Goal: Information Seeking & Learning: Find specific fact

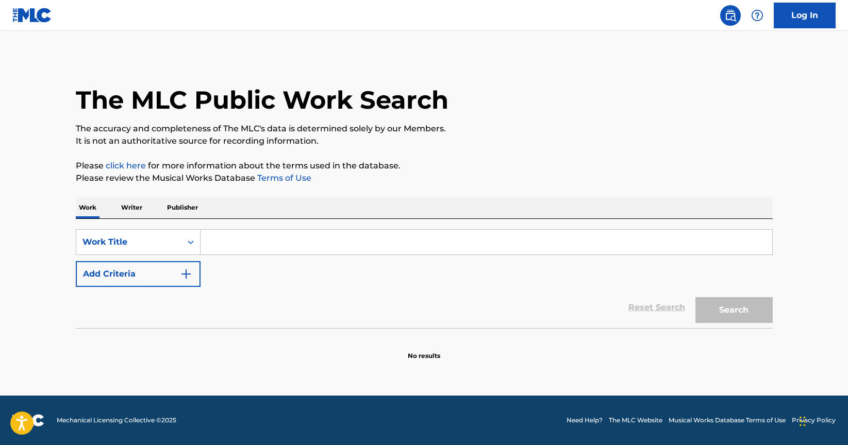
click at [127, 211] on p "Writer" at bounding box center [131, 208] width 27 height 22
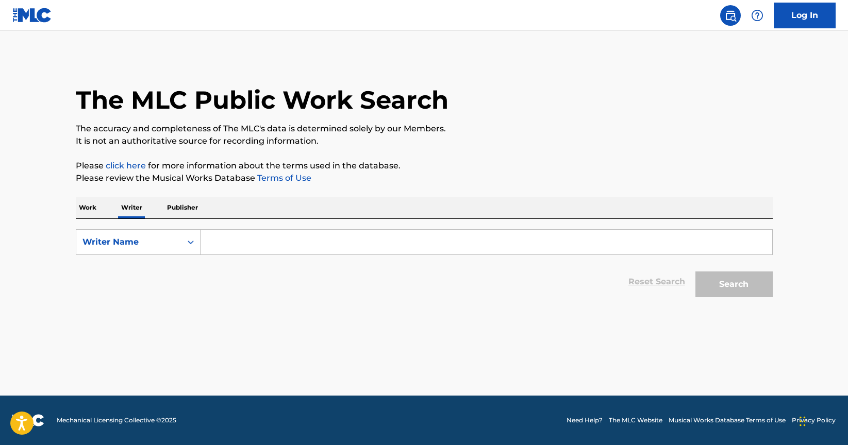
click at [235, 242] on input "Search Form" at bounding box center [487, 242] width 572 height 25
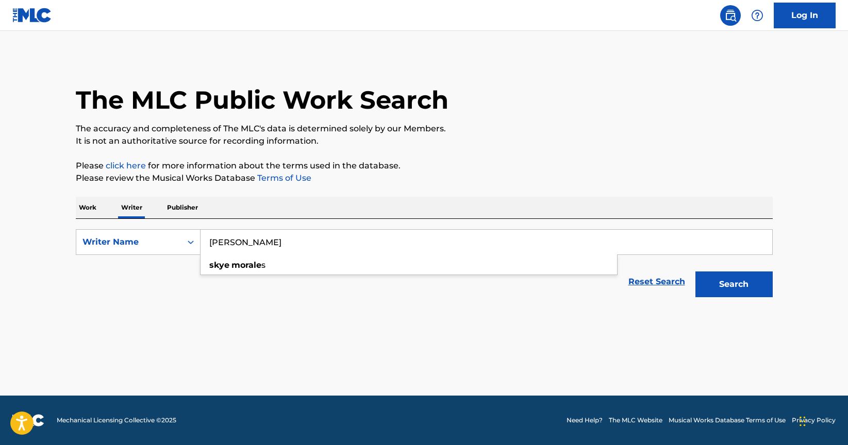
type input "skye morales"
click at [696, 272] on button "Search" at bounding box center [734, 285] width 77 height 26
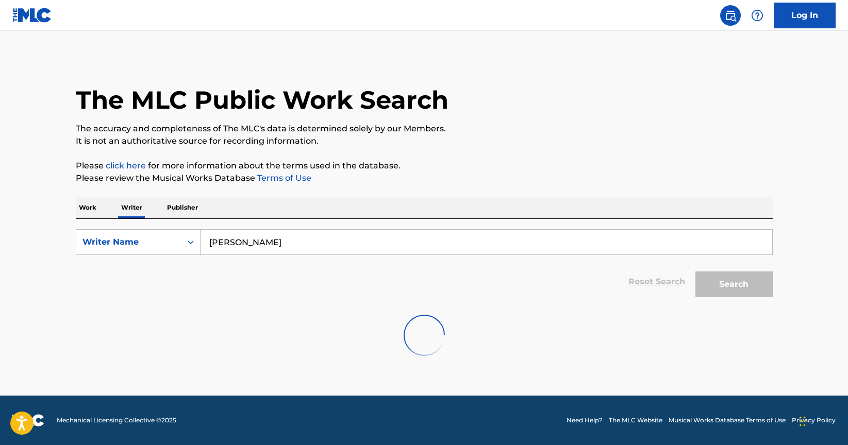
click at [296, 241] on input "skye morales" at bounding box center [487, 242] width 572 height 25
click at [294, 237] on input "skye morales" at bounding box center [487, 242] width 572 height 25
click at [288, 247] on input "skye morales" at bounding box center [487, 242] width 572 height 25
click at [104, 237] on div "Writer Name" at bounding box center [128, 242] width 93 height 12
click at [267, 246] on input "skye morales" at bounding box center [487, 242] width 572 height 25
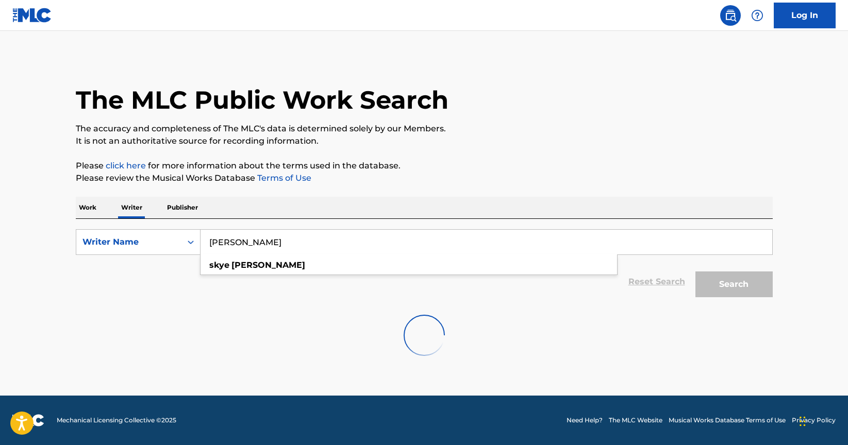
click at [717, 289] on div "Search" at bounding box center [731, 281] width 82 height 41
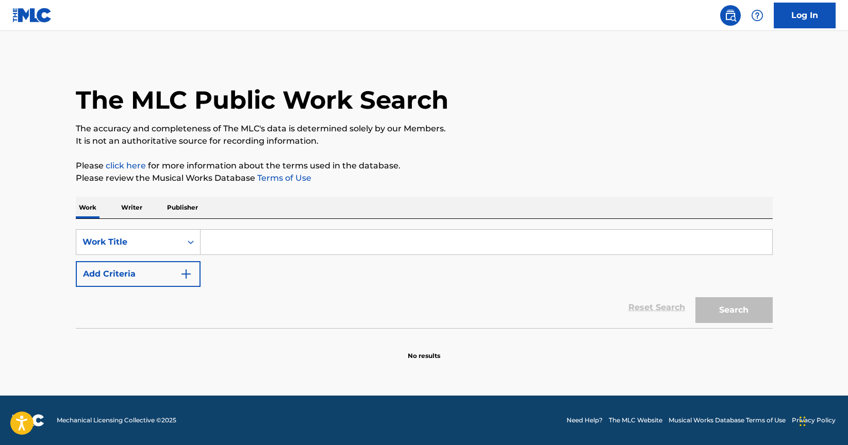
click at [139, 205] on p "Writer" at bounding box center [131, 208] width 27 height 22
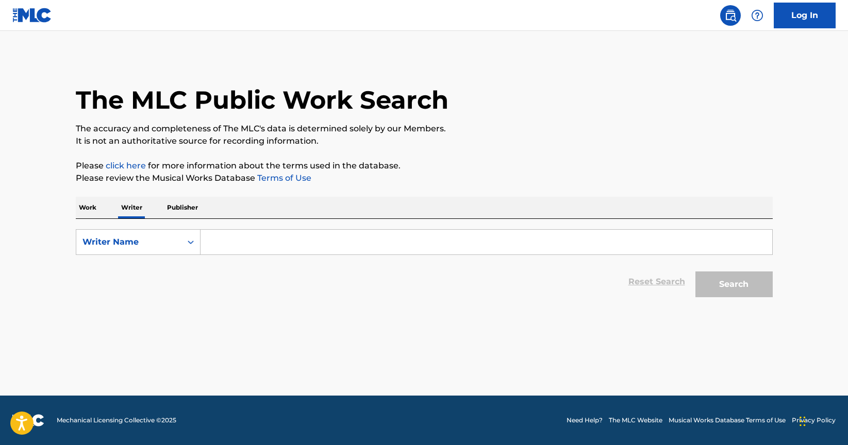
click at [285, 246] on input "Search Form" at bounding box center [487, 242] width 572 height 25
paste input "01279581700"
type input "0"
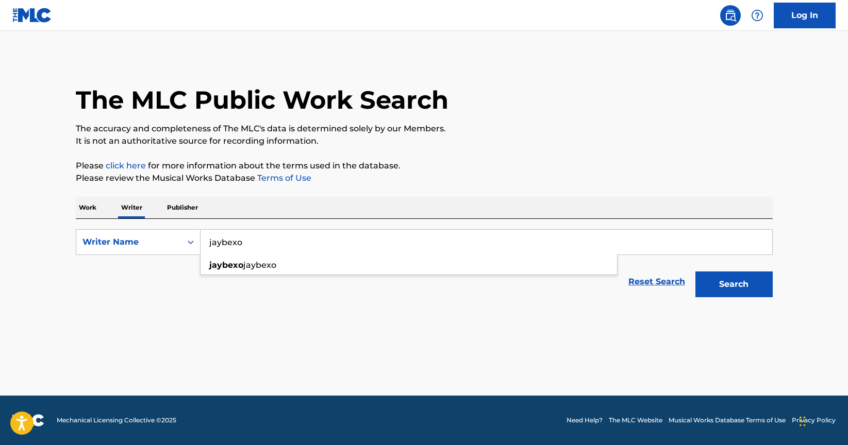
type input "jaybexo"
click at [696, 272] on button "Search" at bounding box center [734, 285] width 77 height 26
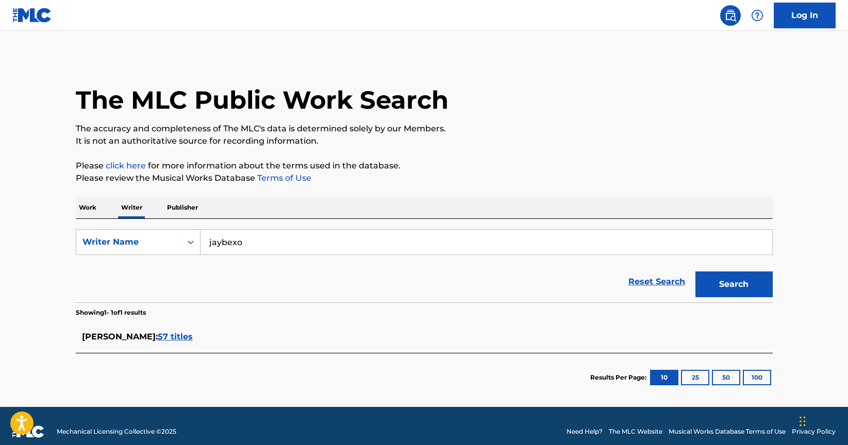
click at [176, 340] on span "57 titles" at bounding box center [175, 337] width 35 height 10
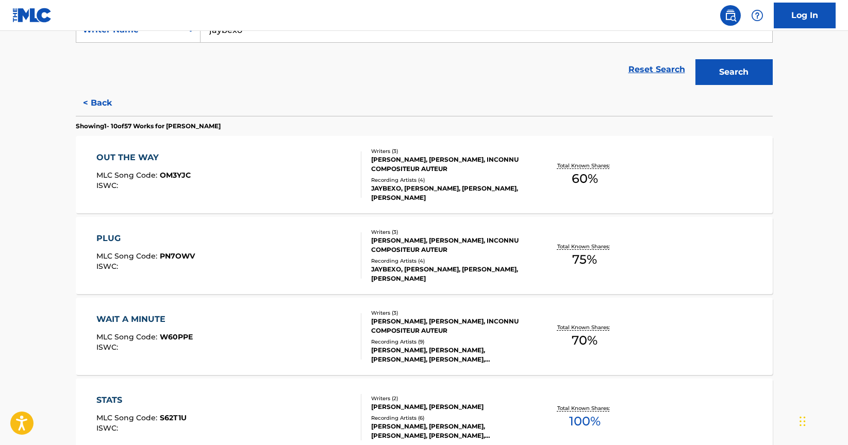
scroll to position [213, 0]
click at [225, 267] on div "PLUG MLC Song Code : PN7OWV ISWC :" at bounding box center [228, 255] width 265 height 46
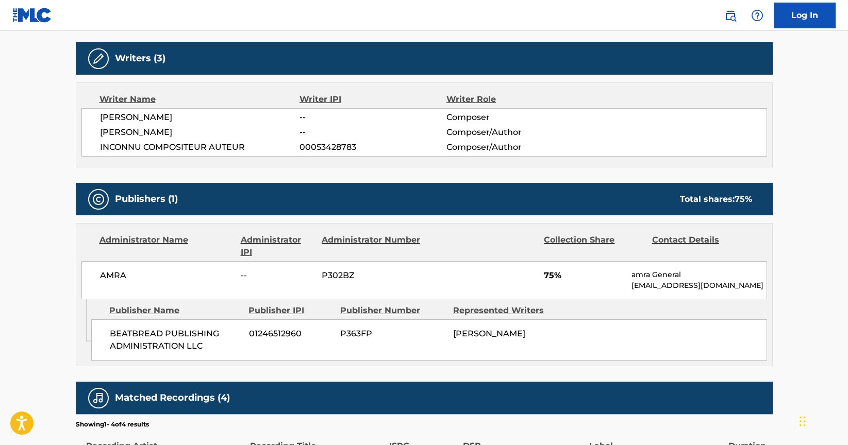
scroll to position [375, 0]
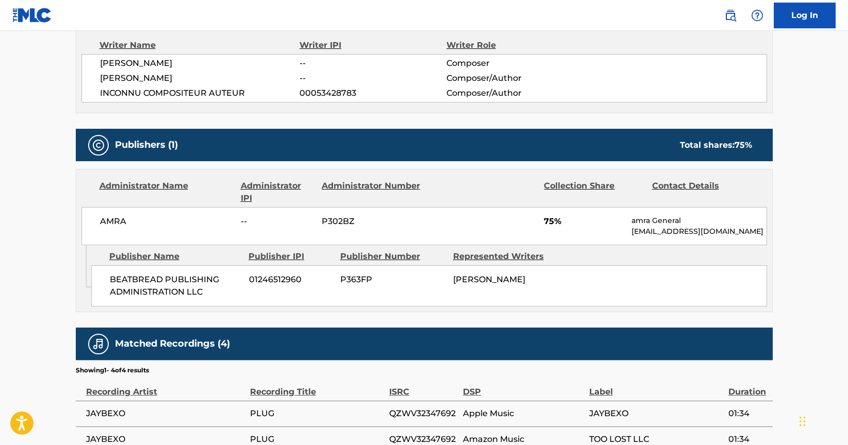
drag, startPoint x: 550, startPoint y: 278, endPoint x: 450, endPoint y: 277, distance: 99.5
click at [450, 277] on div "BEATBREAD PUBLISHING ADMINISTRATION LLC 01246512960 P363FP JOSEPH PHILY LIBULA" at bounding box center [429, 286] width 676 height 41
copy span "[PERSON_NAME]"
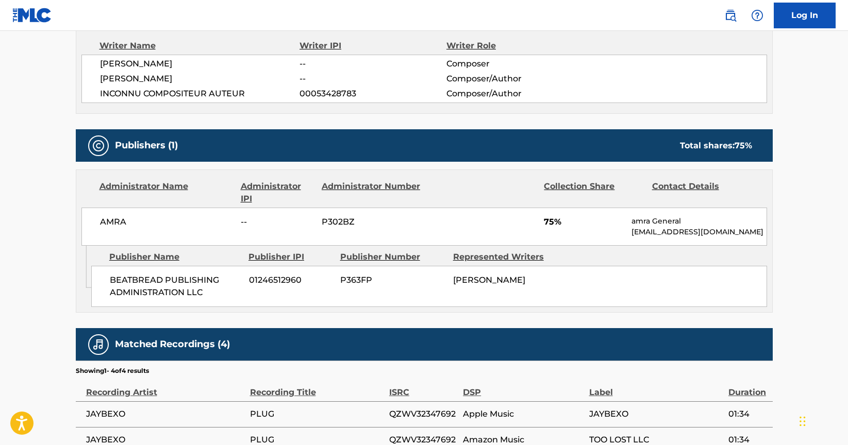
copy span "[PERSON_NAME]"
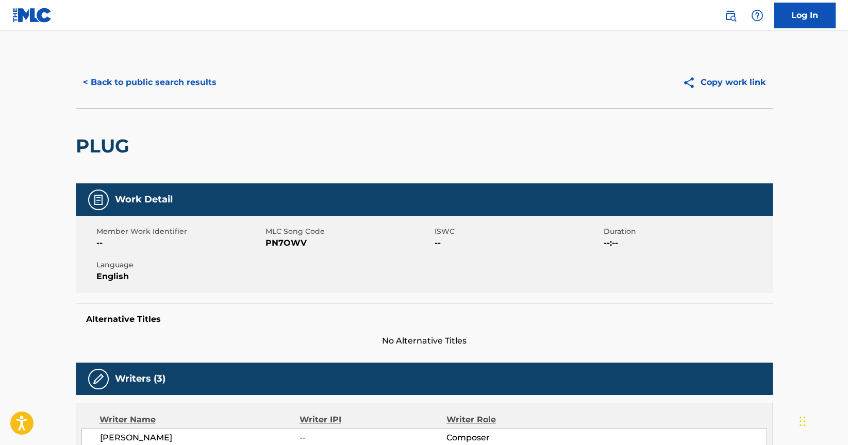
click at [141, 76] on button "< Back to public search results" at bounding box center [150, 83] width 148 height 26
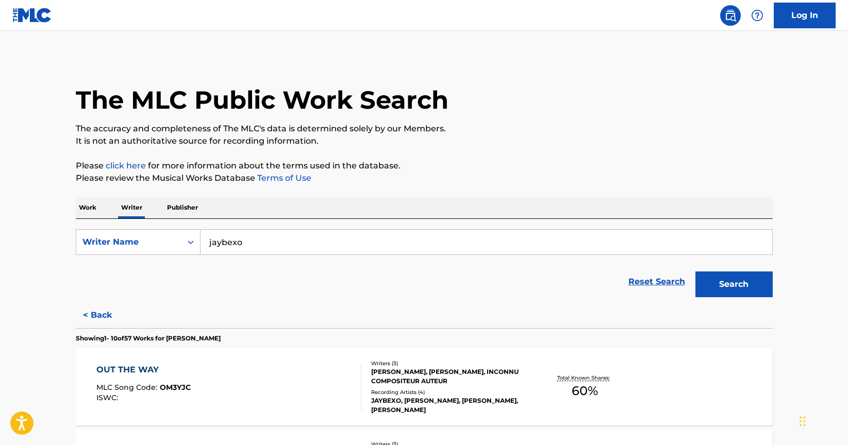
click at [302, 239] on input "jaybexo" at bounding box center [487, 242] width 572 height 25
paste input "[PERSON_NAME]"
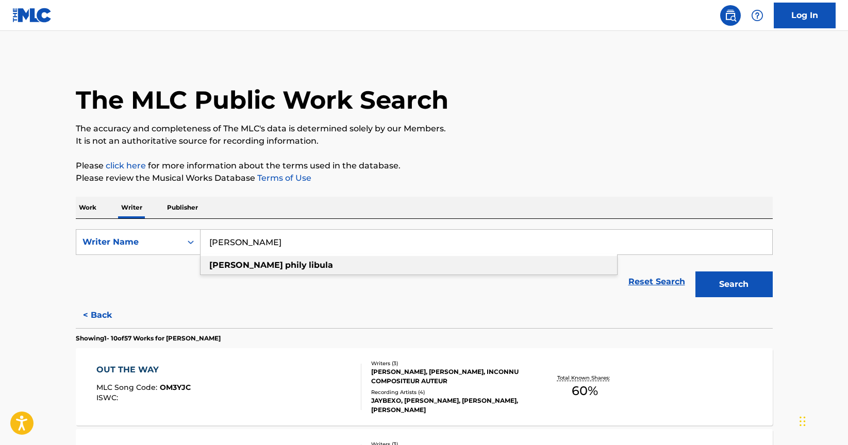
click at [516, 268] on div "joseph phily libula" at bounding box center [409, 265] width 417 height 19
type input "joseph phily libula"
click at [751, 293] on button "Search" at bounding box center [734, 285] width 77 height 26
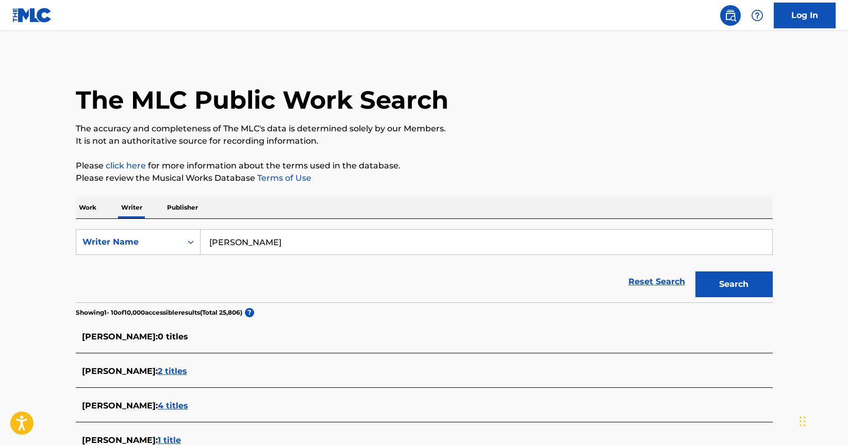
click at [95, 214] on p "Work" at bounding box center [88, 208] width 24 height 22
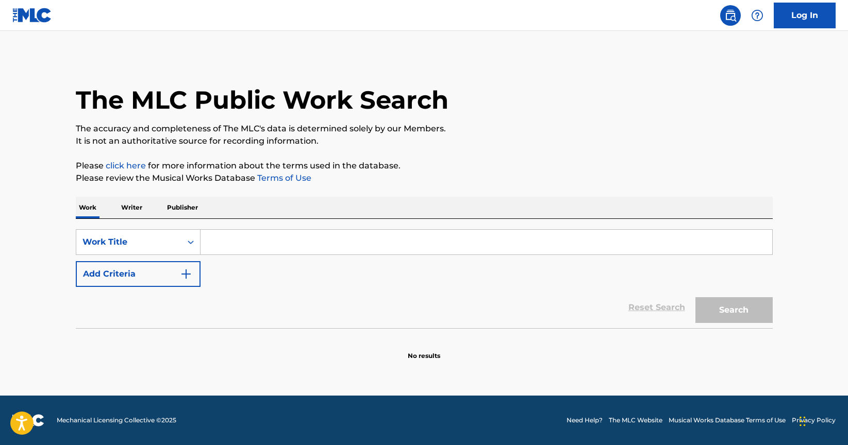
click at [248, 240] on input "Search Form" at bounding box center [487, 242] width 572 height 25
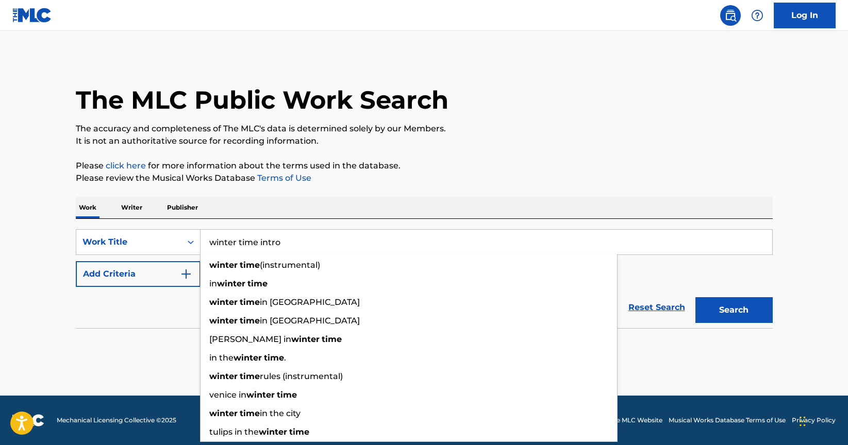
type input "winter time intro"
click at [696, 297] on button "Search" at bounding box center [734, 310] width 77 height 26
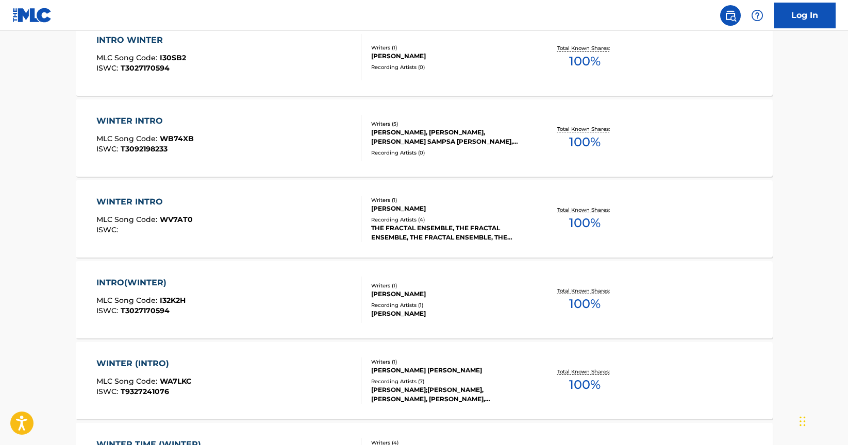
scroll to position [655, 0]
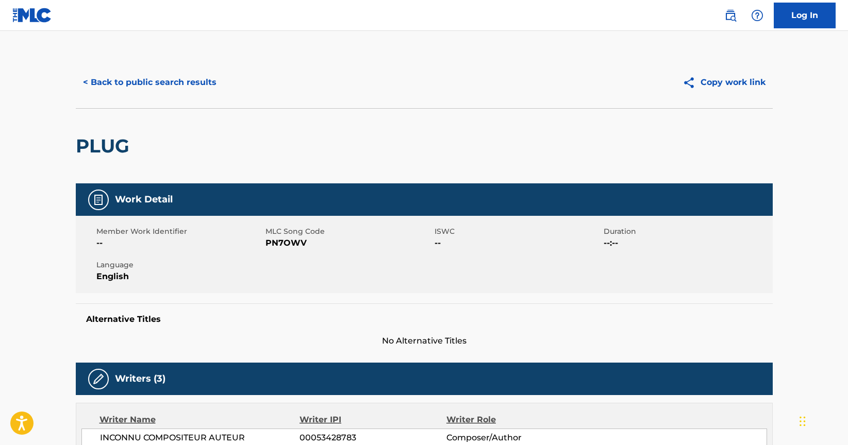
click at [148, 82] on button "< Back to public search results" at bounding box center [150, 83] width 148 height 26
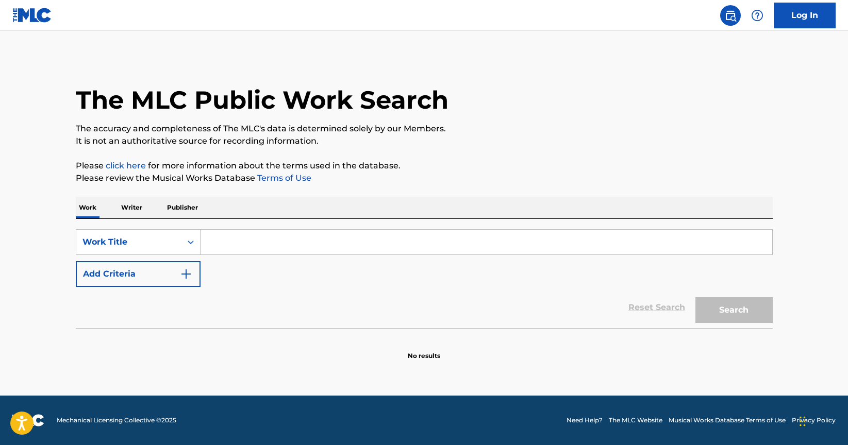
click at [251, 246] on input "Search Form" at bounding box center [487, 242] width 572 height 25
click at [136, 205] on p "Writer" at bounding box center [131, 208] width 27 height 22
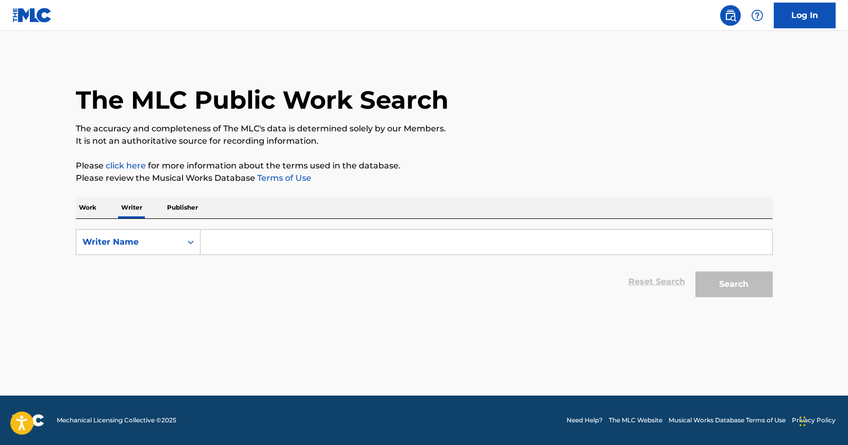
click at [293, 239] on input "Search Form" at bounding box center [487, 242] width 572 height 25
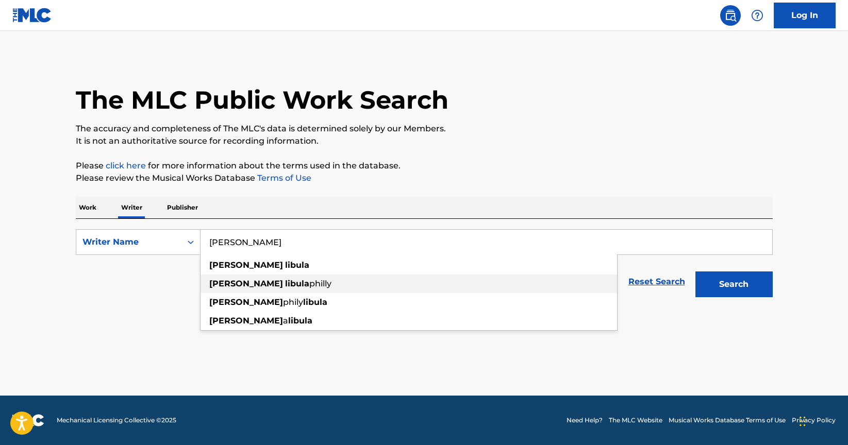
click at [296, 280] on div "[PERSON_NAME] philly" at bounding box center [409, 284] width 417 height 19
type input "[PERSON_NAME] philly"
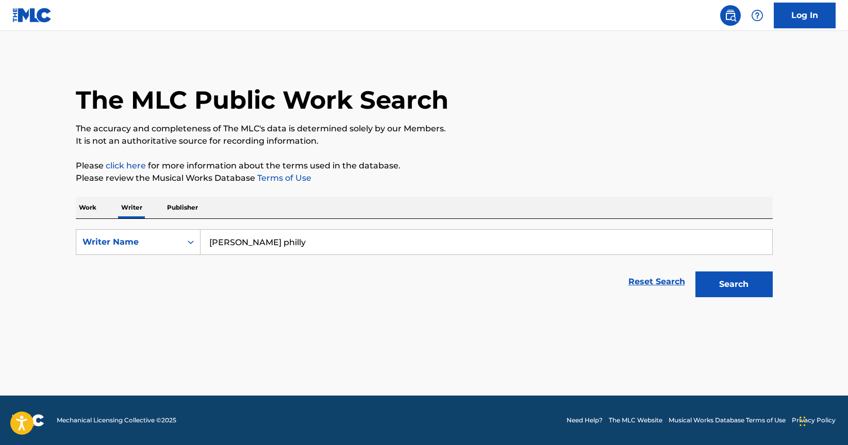
click at [720, 283] on button "Search" at bounding box center [734, 285] width 77 height 26
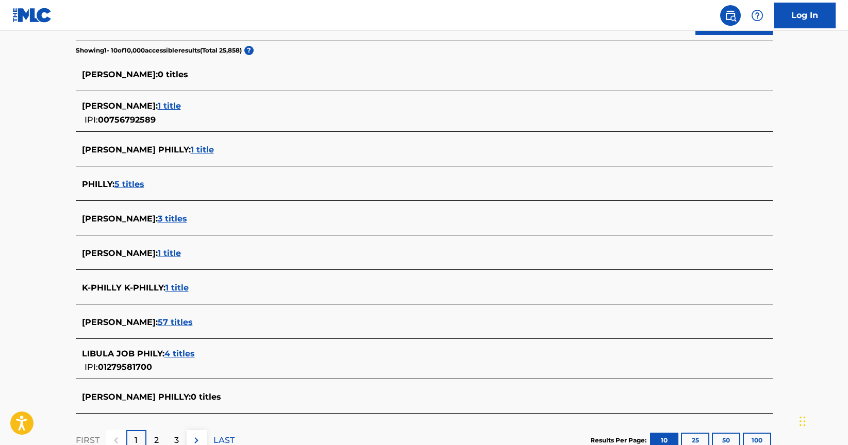
scroll to position [339, 0]
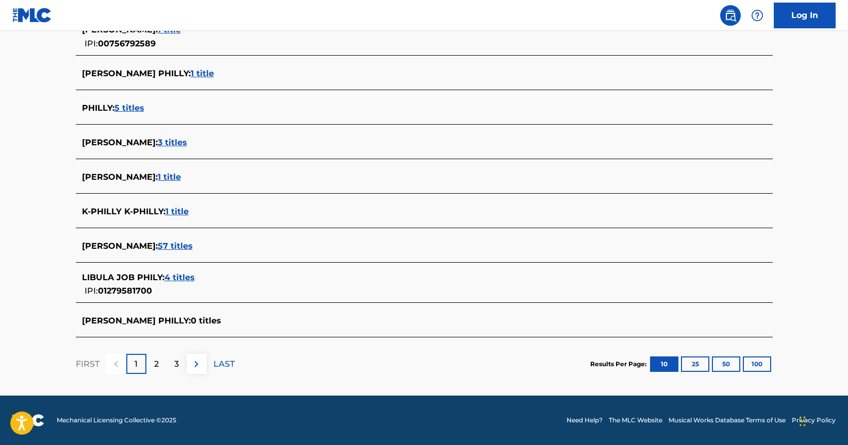
click at [193, 249] on span "57 titles" at bounding box center [175, 246] width 35 height 10
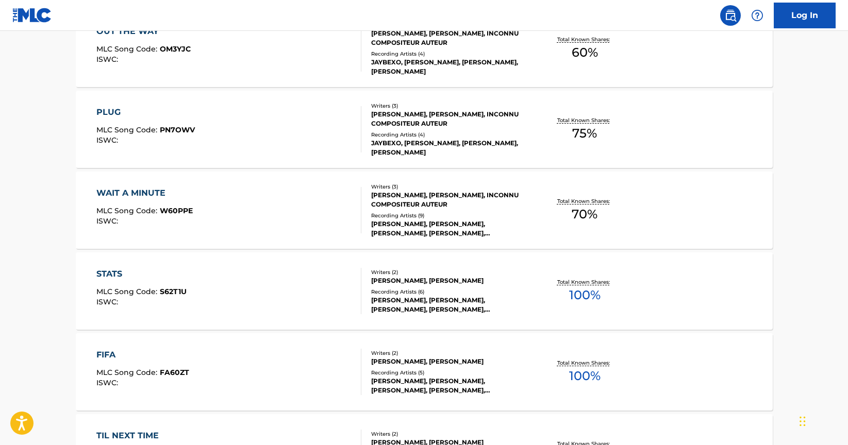
click at [243, 225] on div "WAIT A MINUTE MLC Song Code : W60PPE ISWC :" at bounding box center [228, 210] width 265 height 46
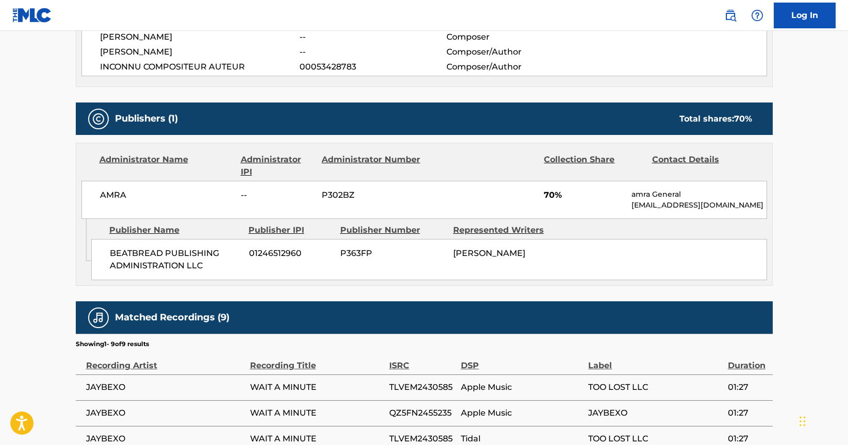
scroll to position [407, 0]
